Goal: Task Accomplishment & Management: Complete application form

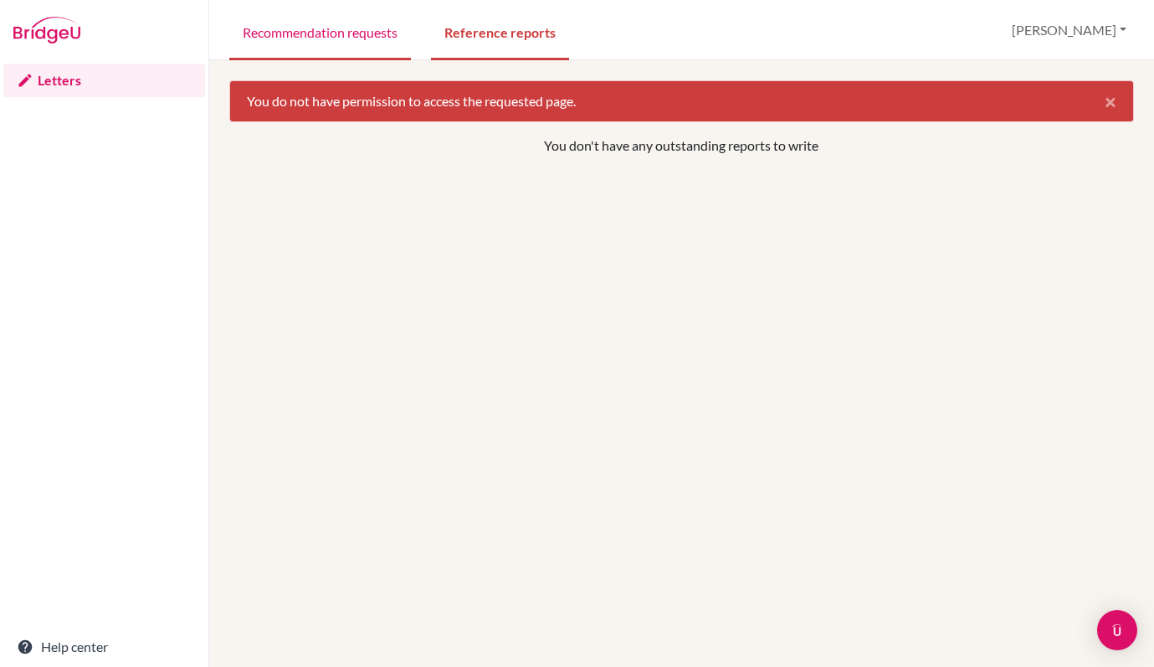
click at [354, 31] on link "Recommendation requests" at bounding box center [320, 32] width 182 height 58
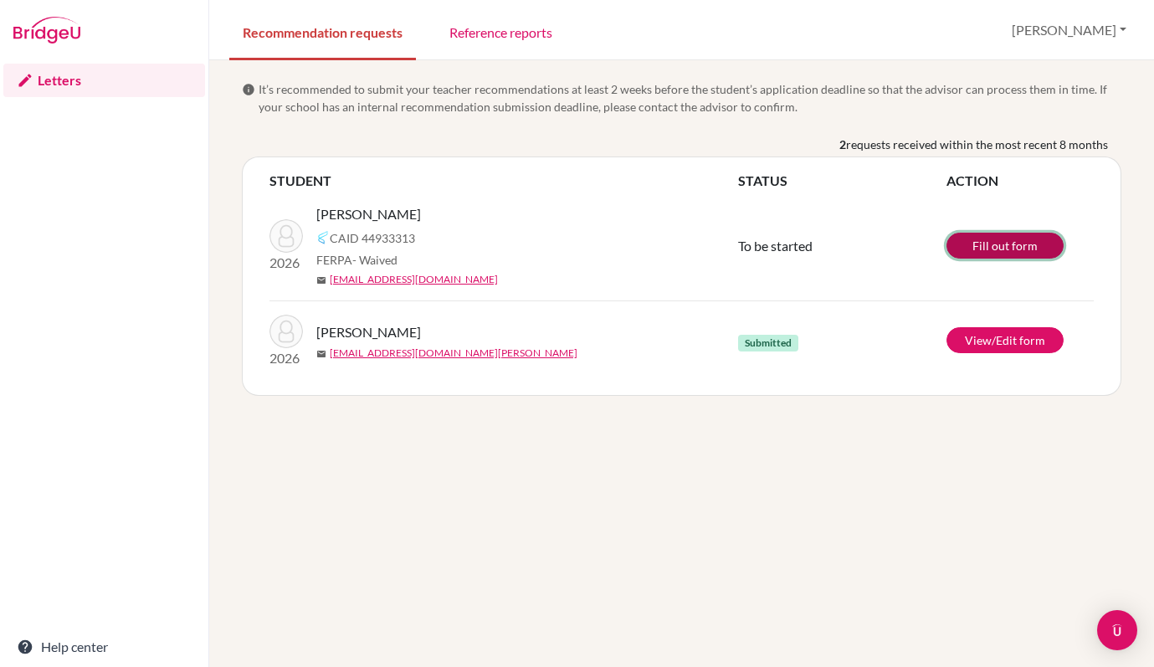
click at [1004, 243] on link "Fill out form" at bounding box center [1005, 246] width 117 height 26
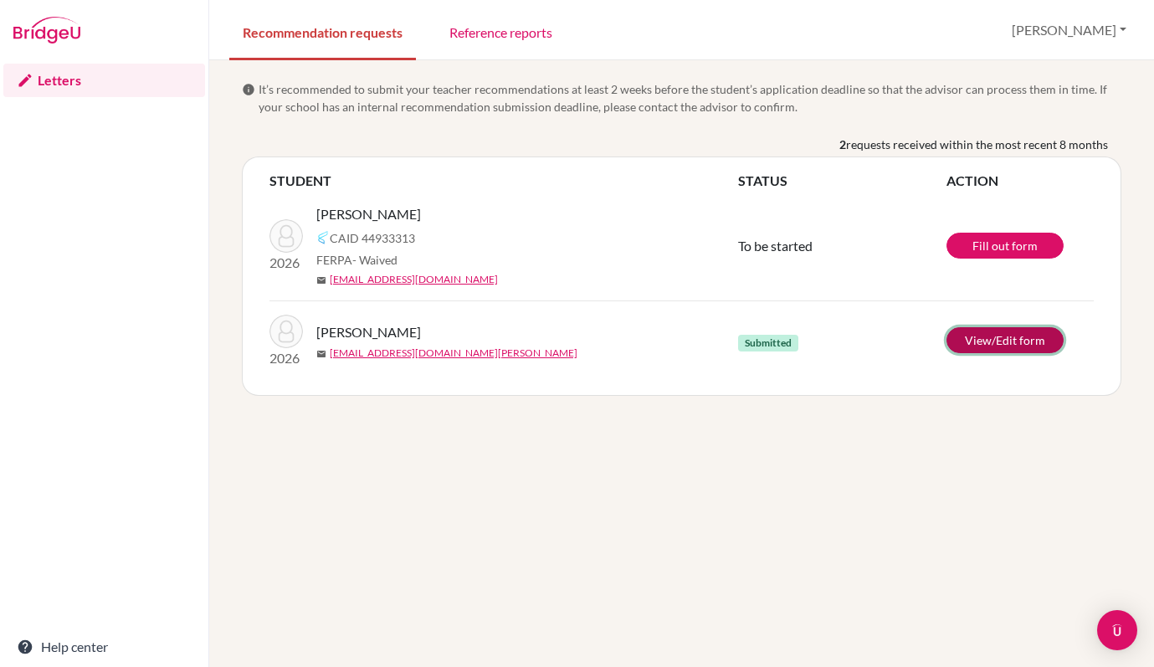
click at [999, 336] on link "View/Edit form" at bounding box center [1005, 340] width 117 height 26
